Goal: Transaction & Acquisition: Purchase product/service

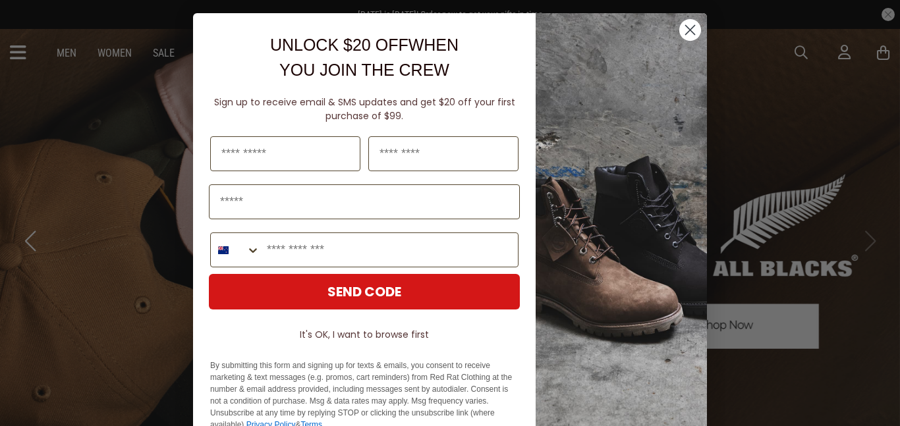
click at [360, 336] on button "It's OK, I want to browse first" at bounding box center [364, 335] width 311 height 24
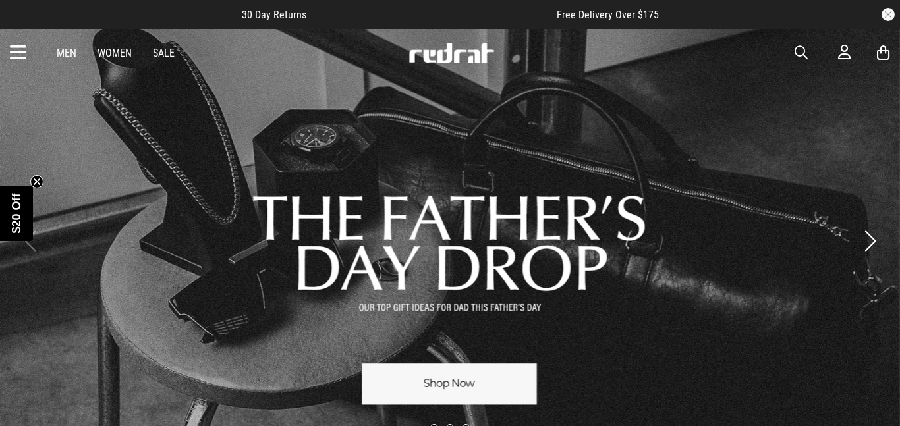
click at [74, 56] on link "Men" at bounding box center [67, 53] width 20 height 13
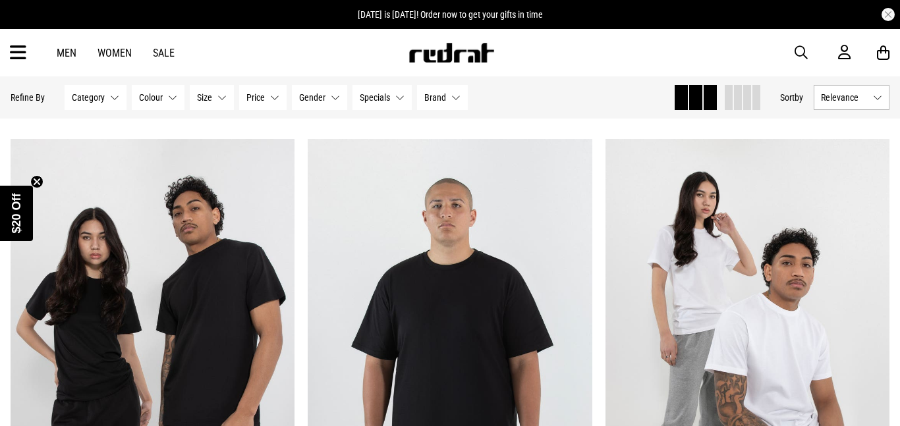
click at [92, 97] on span "Category" at bounding box center [88, 97] width 33 height 11
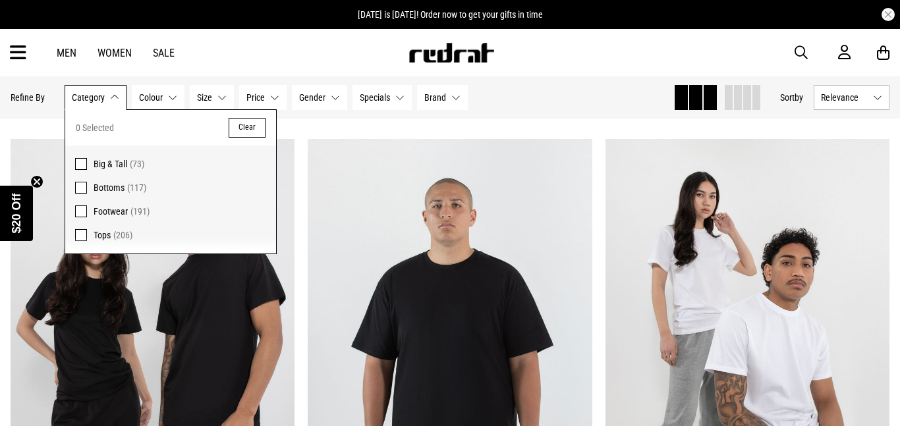
click at [80, 237] on span at bounding box center [81, 235] width 12 height 12
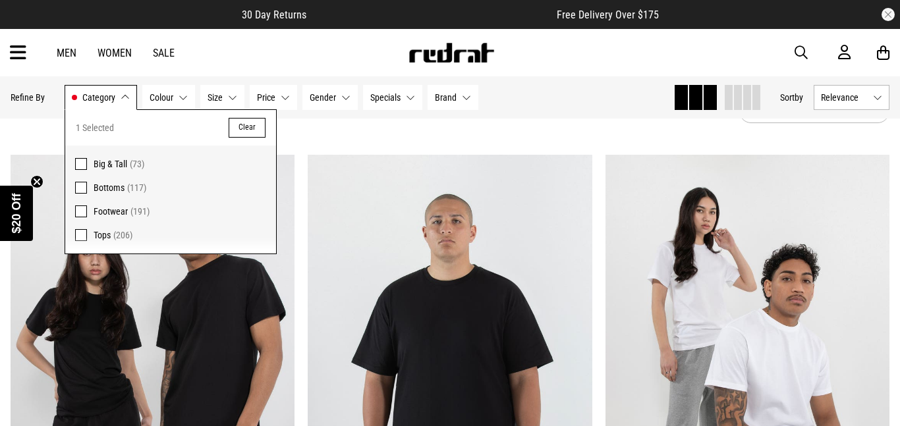
click at [116, 97] on button "Category Tops" at bounding box center [101, 97] width 72 height 25
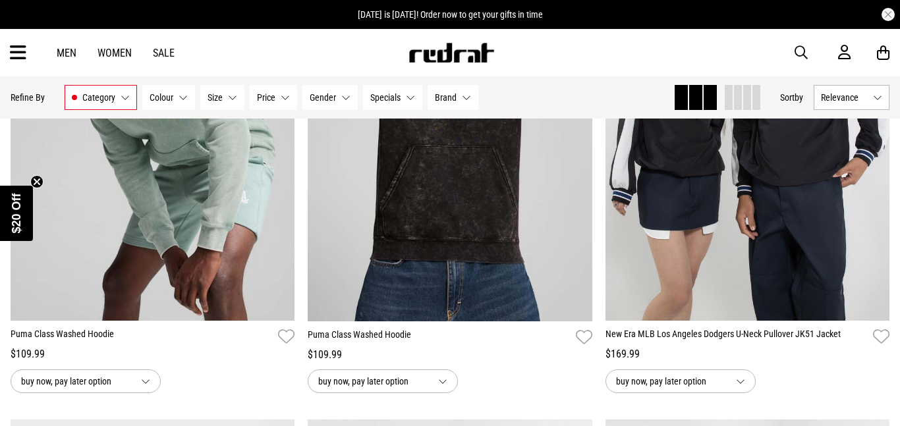
scroll to position [2311, 0]
